Goal: Find contact information: Find contact information

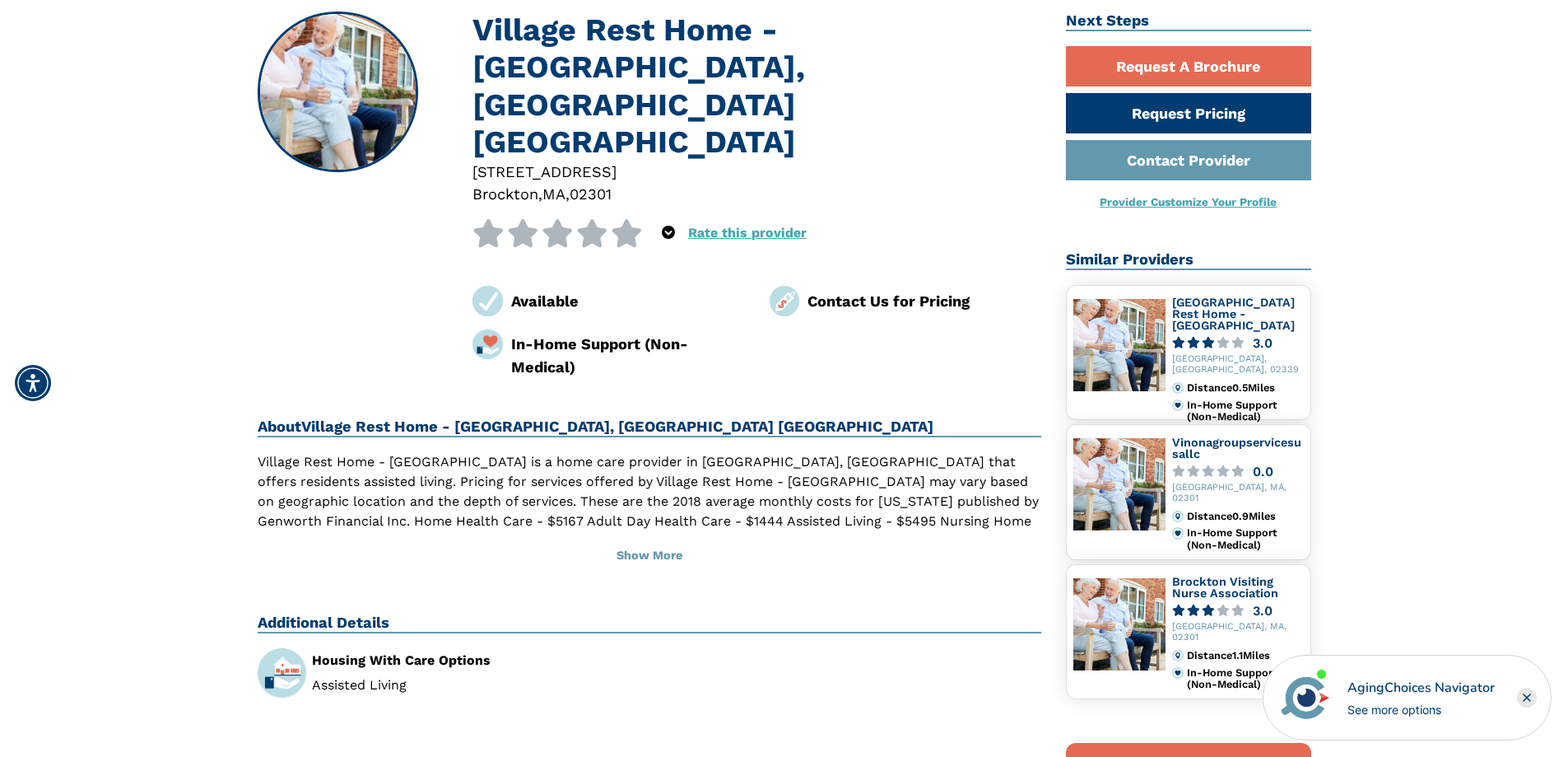
scroll to position [164, 0]
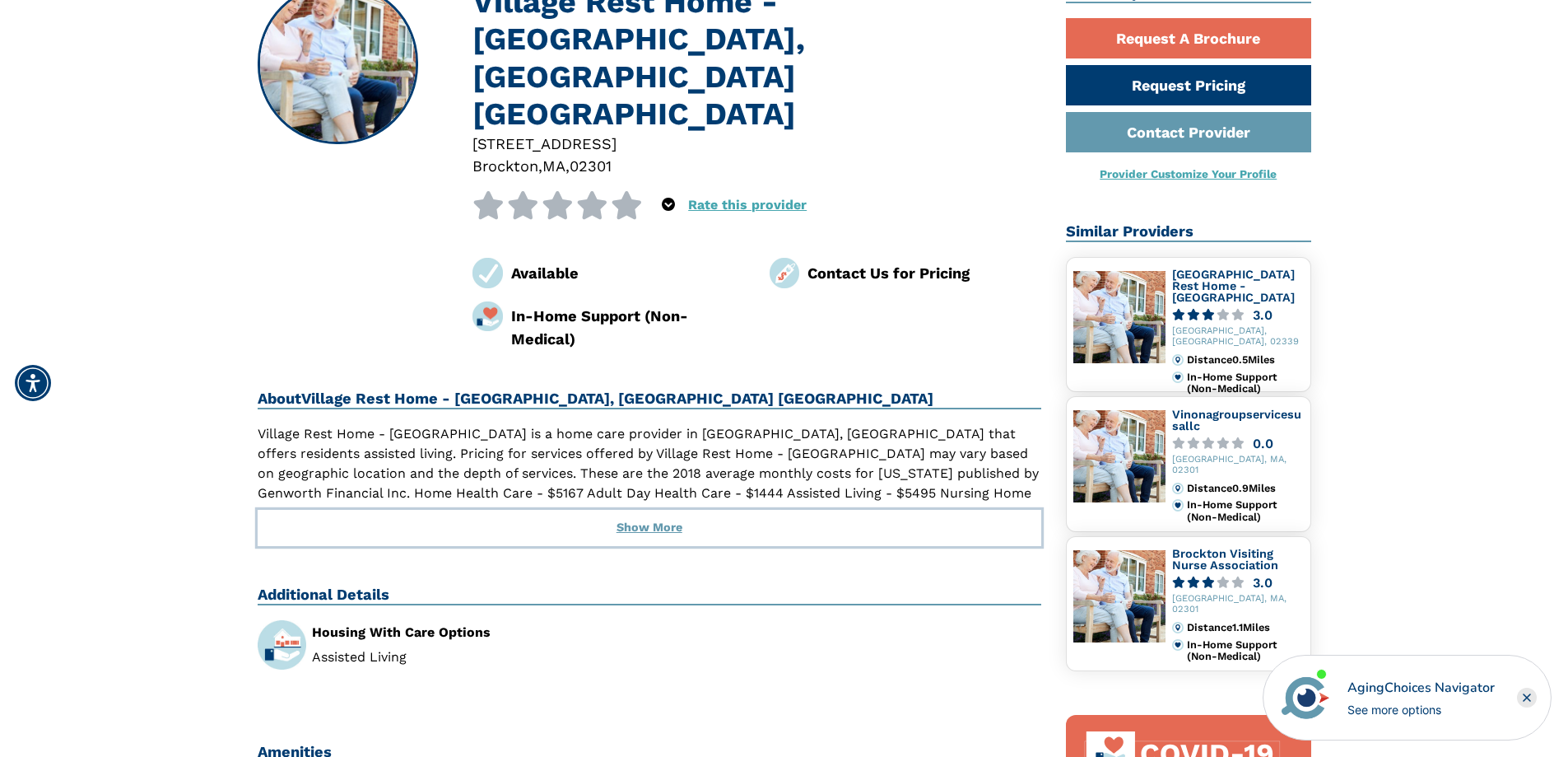
click at [664, 509] on button "Show More" at bounding box center [650, 527] width 784 height 36
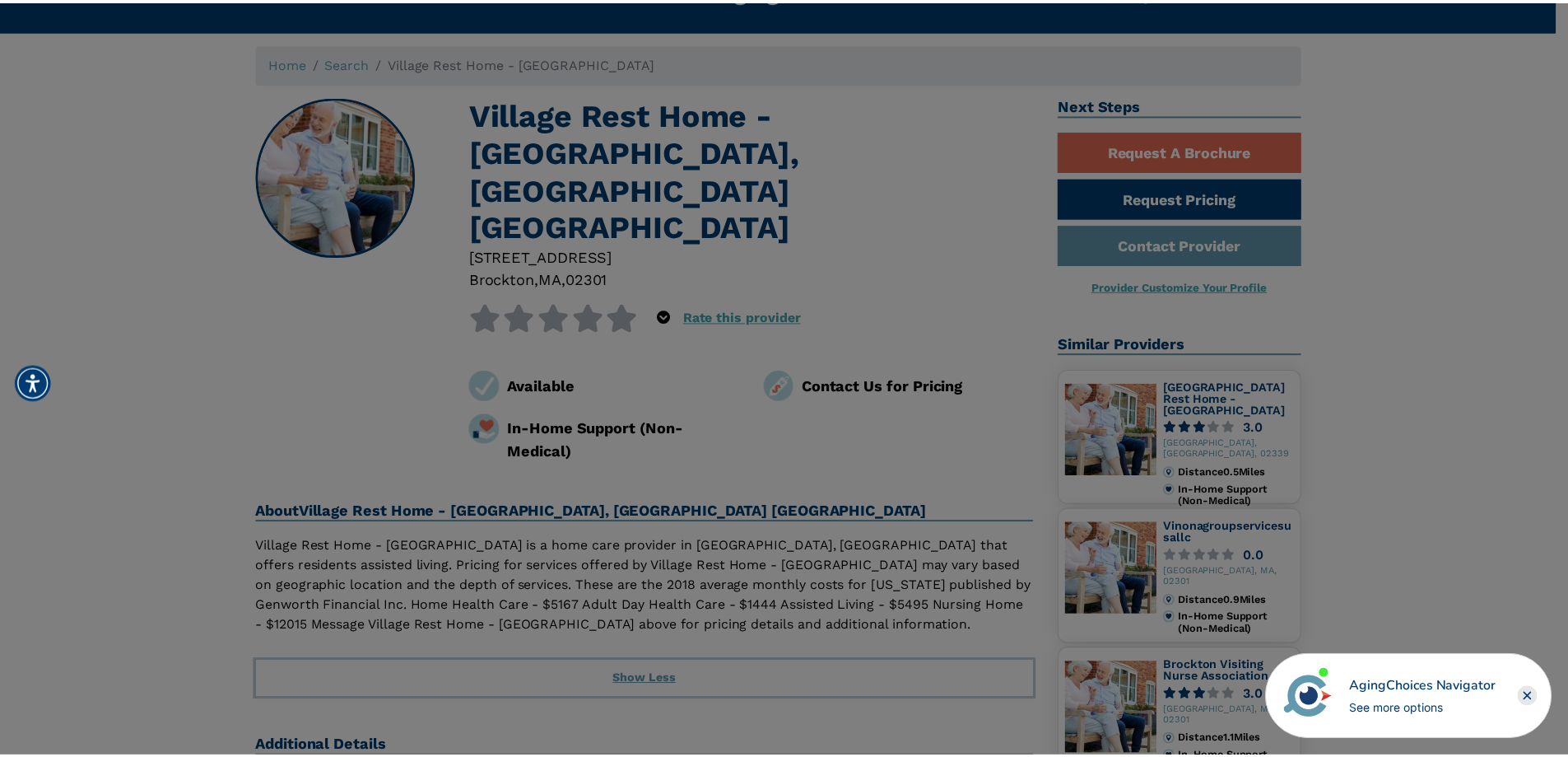
scroll to position [0, 0]
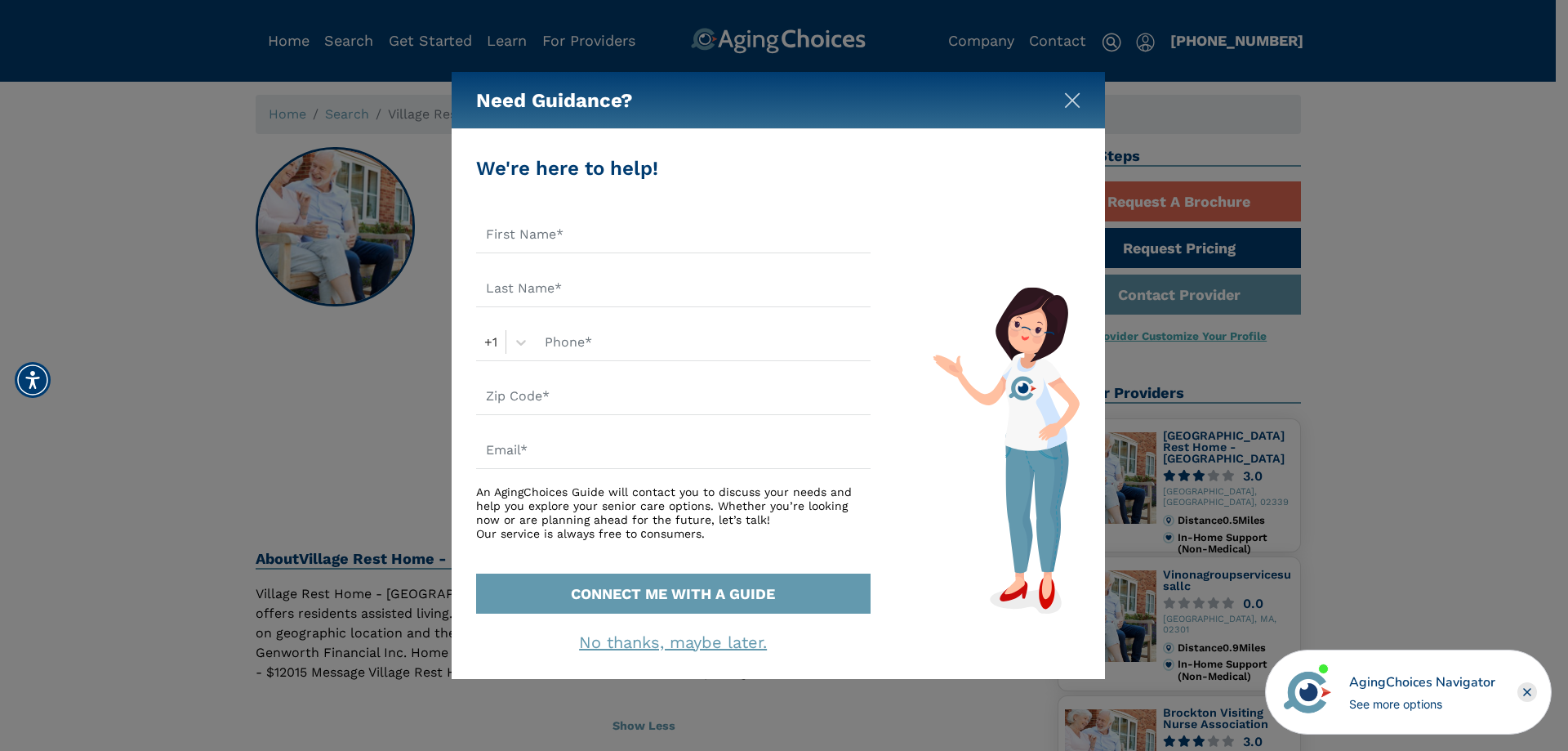
click at [1068, 104] on img "Close" at bounding box center [1072, 99] width 16 height 16
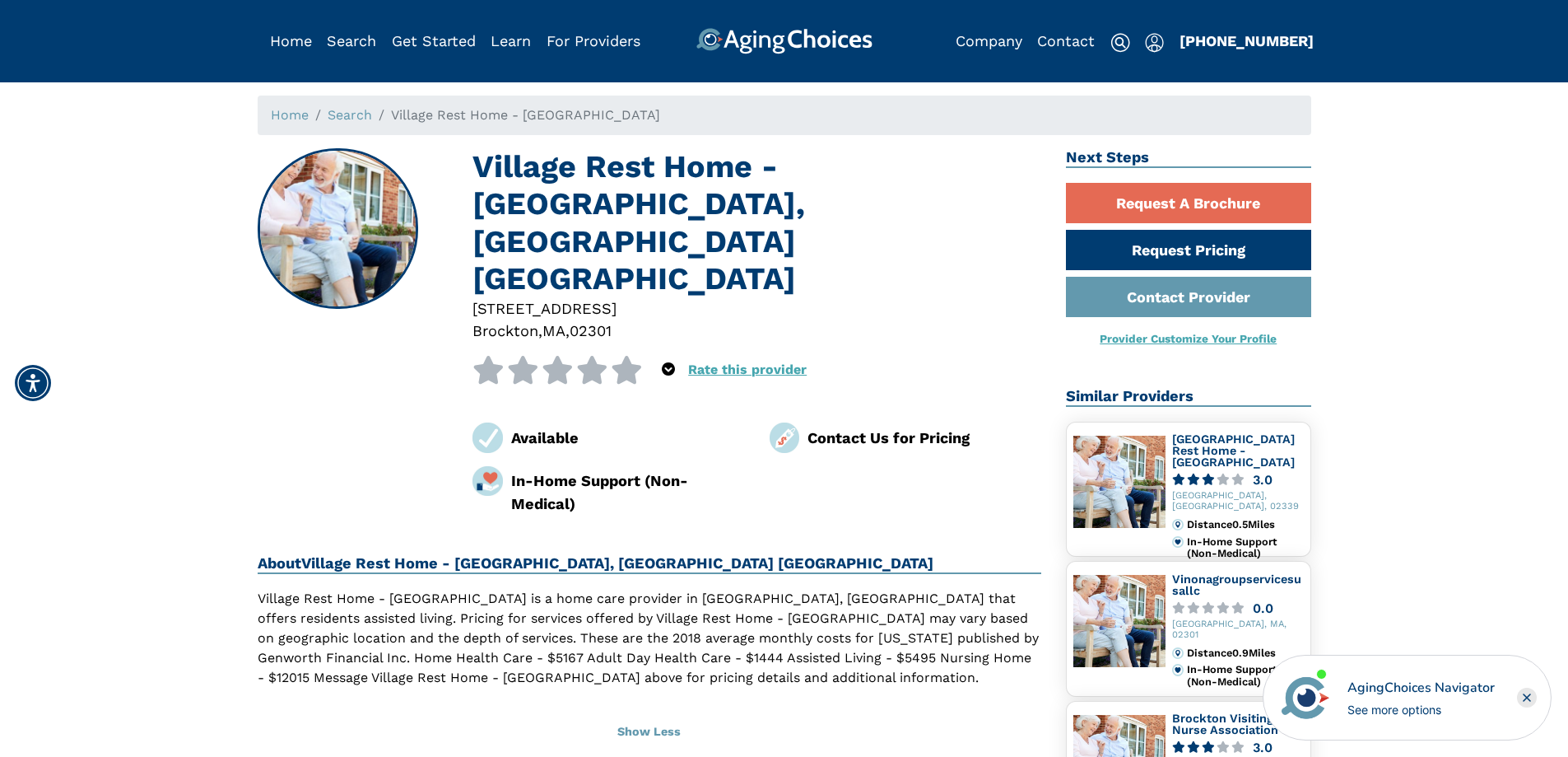
drag, startPoint x: 778, startPoint y: 357, endPoint x: 810, endPoint y: 356, distance: 32.0
click at [781, 422] on img at bounding box center [784, 438] width 30 height 30
drag, startPoint x: 871, startPoint y: 360, endPoint x: 936, endPoint y: 354, distance: 65.3
click at [871, 426] on div "Contact Us for Pricing" at bounding box center [924, 438] width 233 height 23
click at [1168, 298] on link "Contact Provider" at bounding box center [1189, 297] width 246 height 41
